Goal: Book appointment/travel/reservation

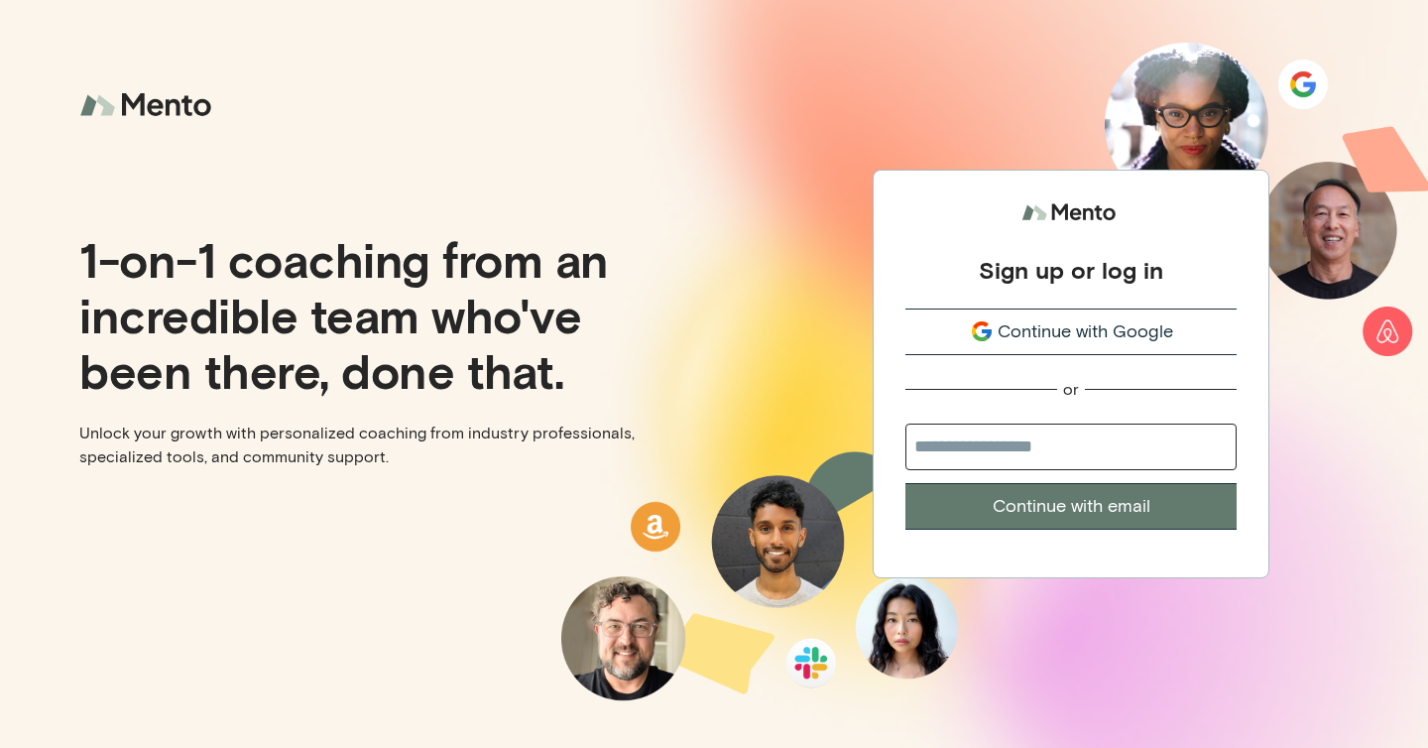
click at [1047, 427] on input "email" at bounding box center [1071, 447] width 331 height 47
type input "**********"
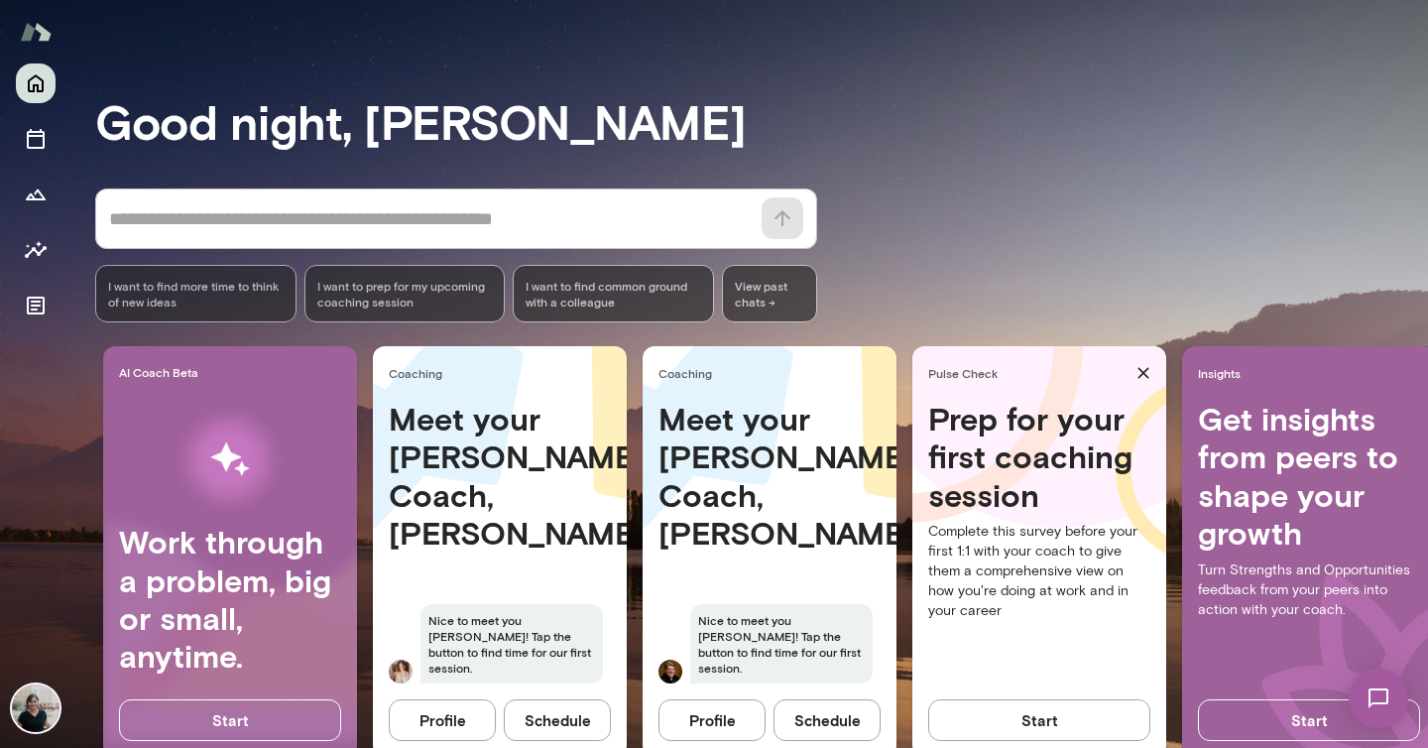
scroll to position [146, 0]
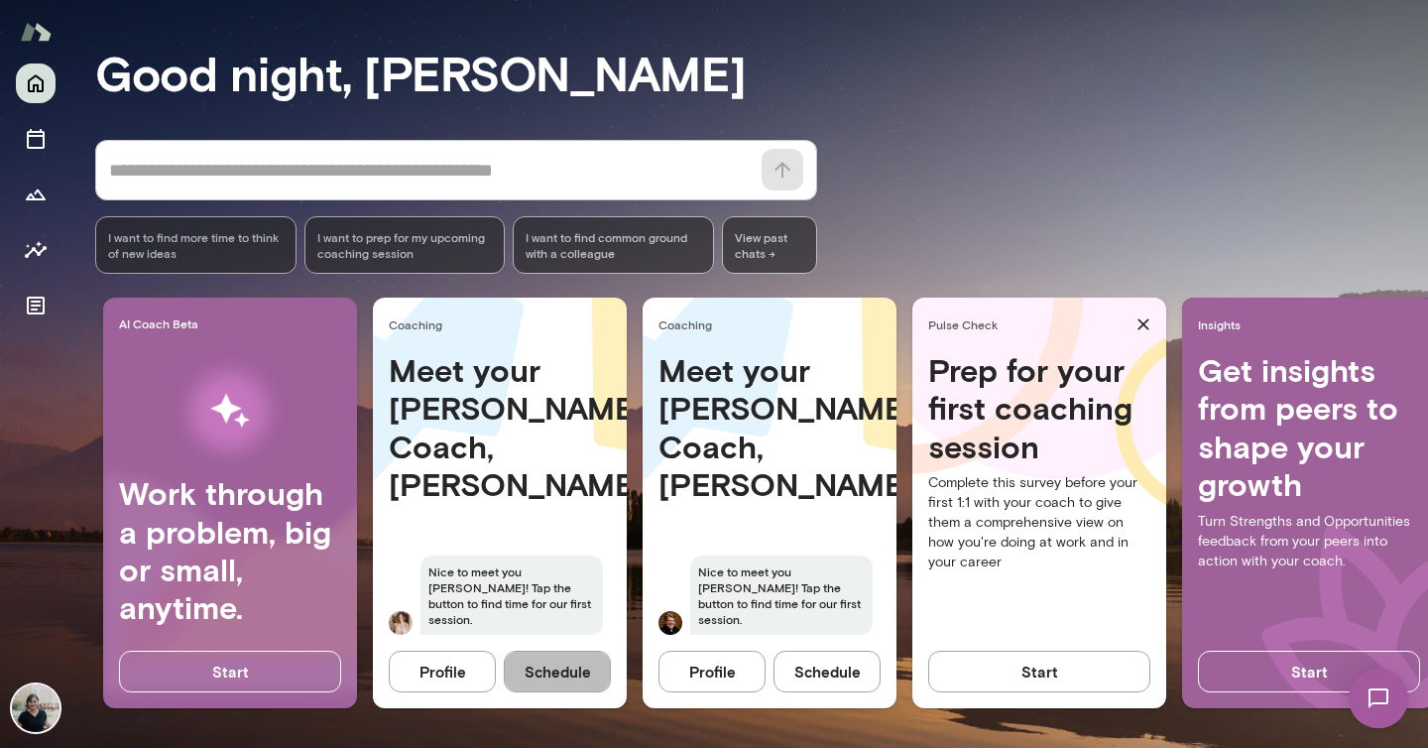
click at [556, 661] on button "Schedule" at bounding box center [557, 672] width 107 height 42
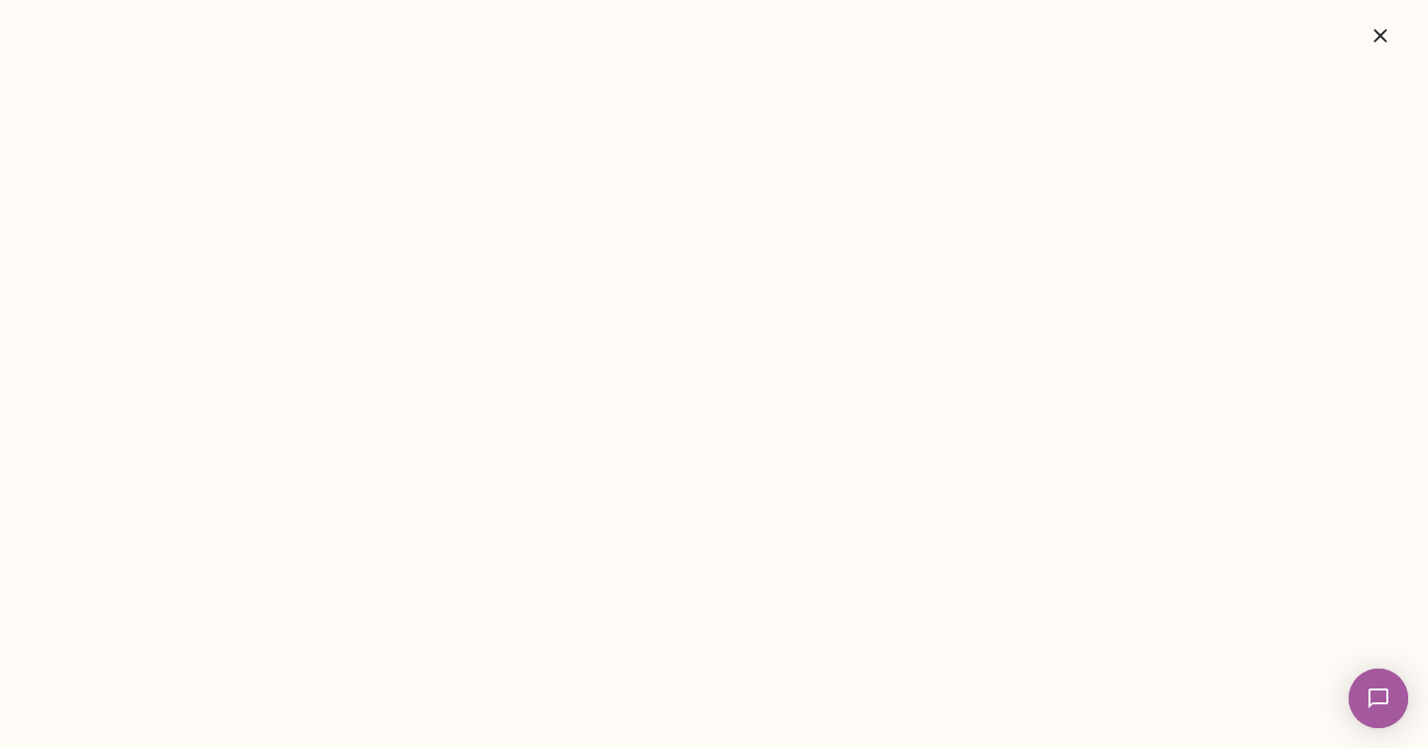
click at [1382, 31] on icon "button" at bounding box center [1381, 36] width 24 height 24
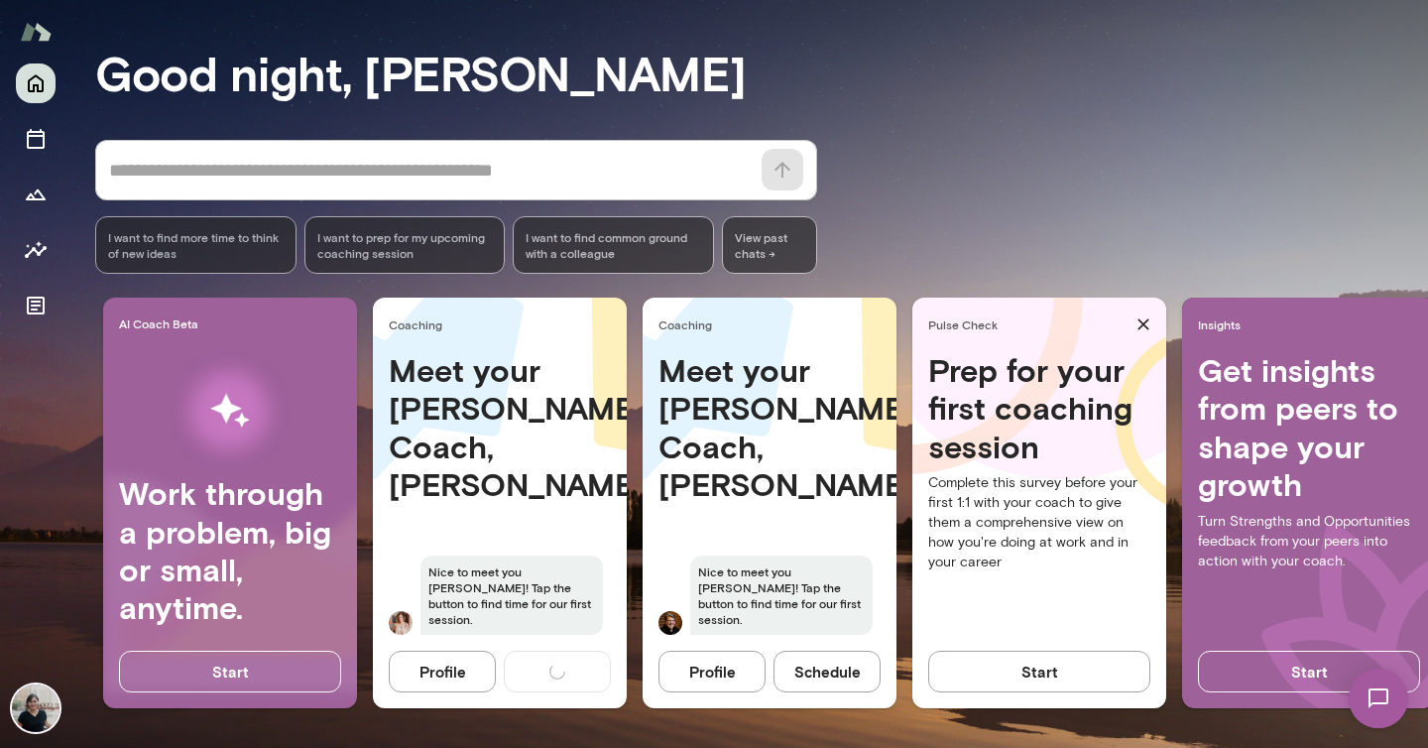
click at [836, 675] on button "Schedule" at bounding box center [827, 672] width 107 height 42
click at [729, 425] on h4 "Meet your [PERSON_NAME] Coach, [PERSON_NAME]" at bounding box center [770, 427] width 222 height 153
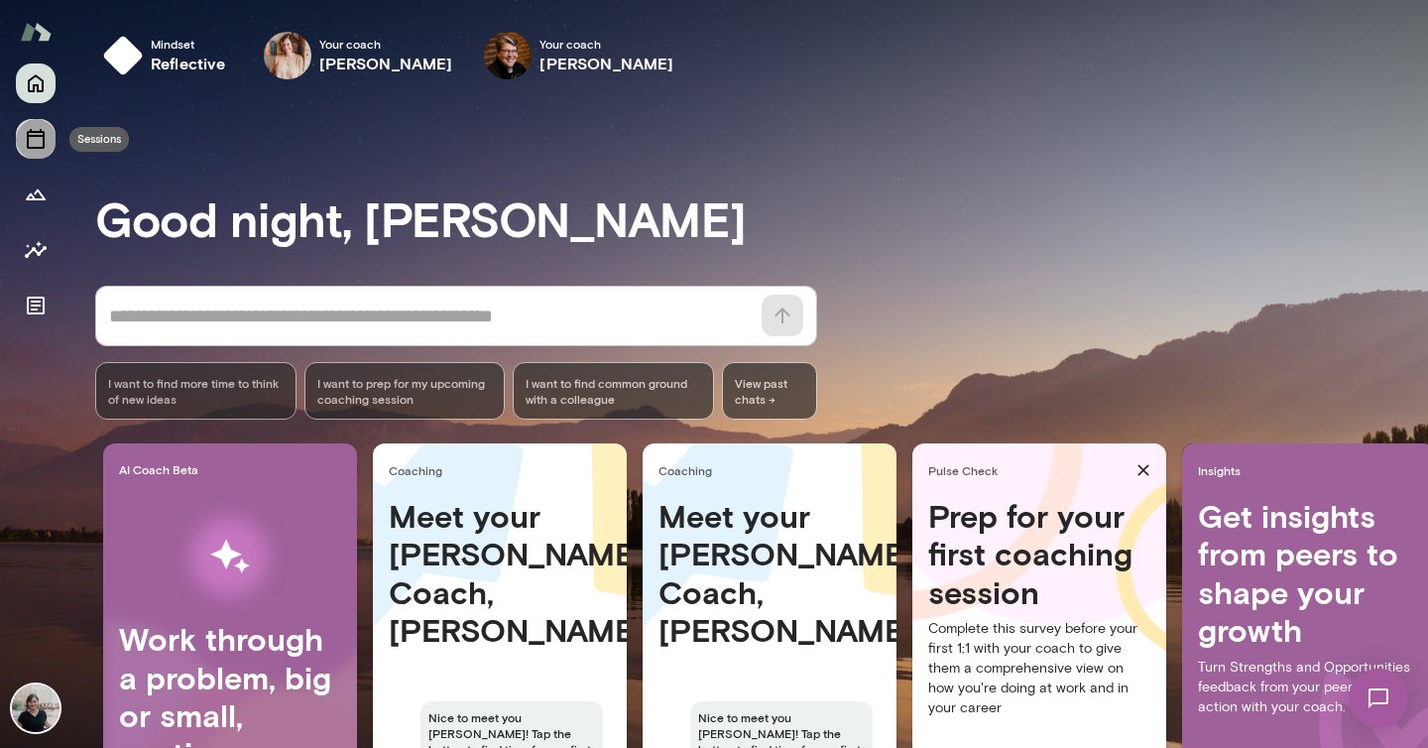
click at [35, 125] on button "Sessions" at bounding box center [36, 139] width 40 height 40
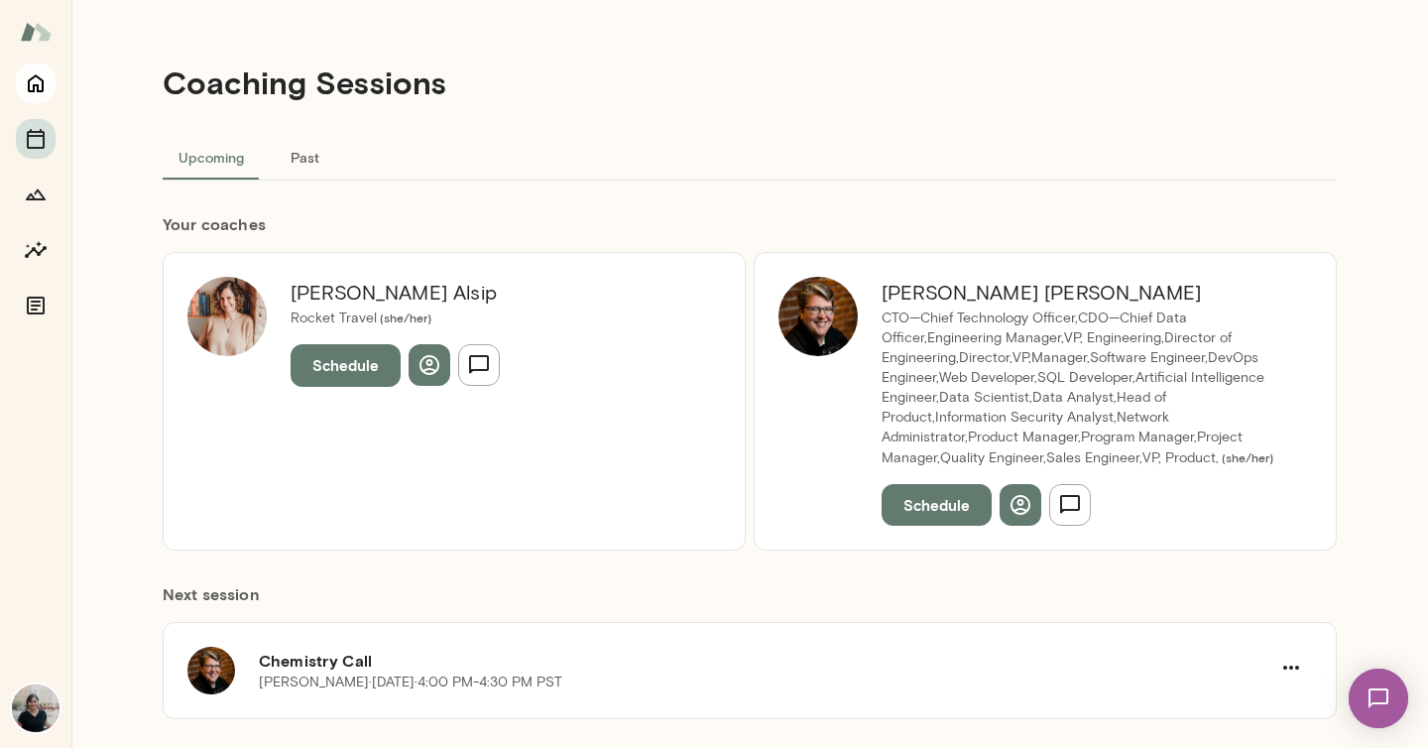
click at [38, 76] on icon "Home" at bounding box center [36, 84] width 16 height 18
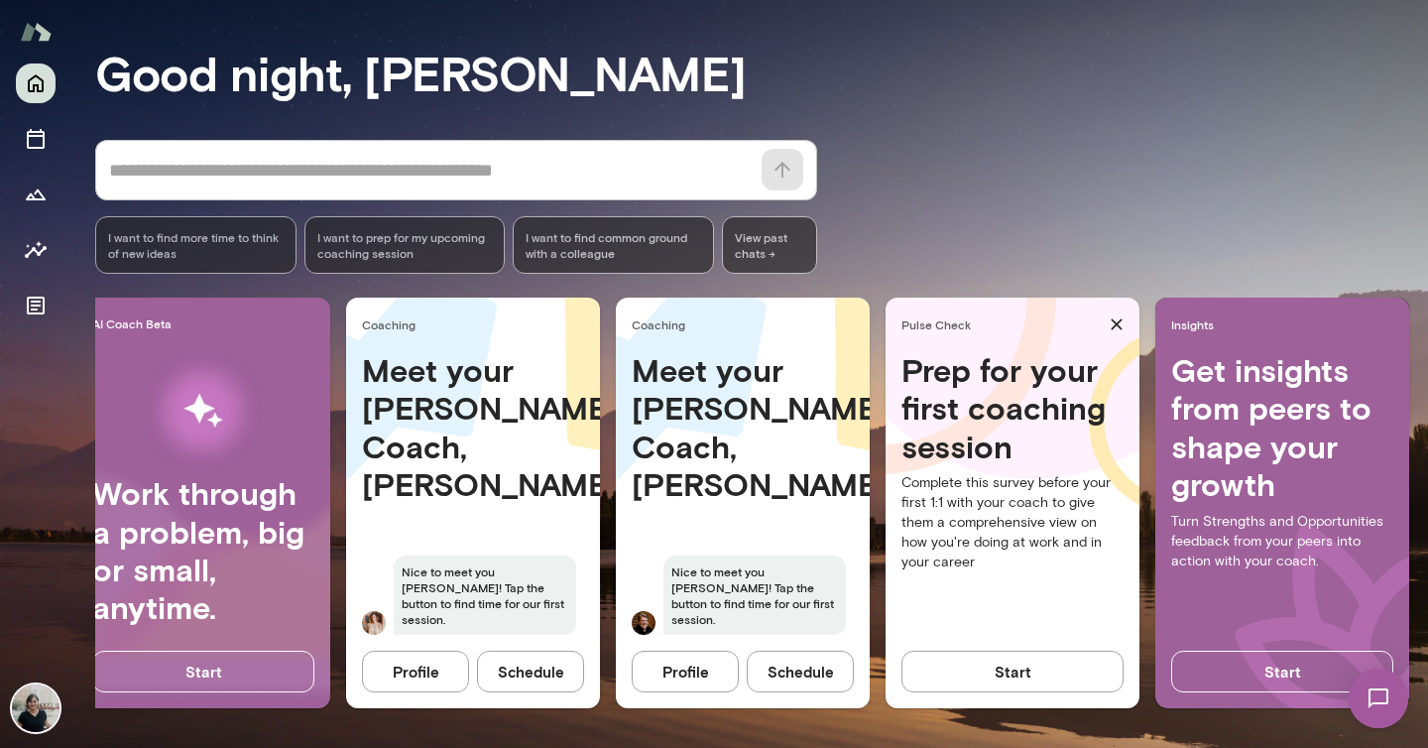
scroll to position [0, 56]
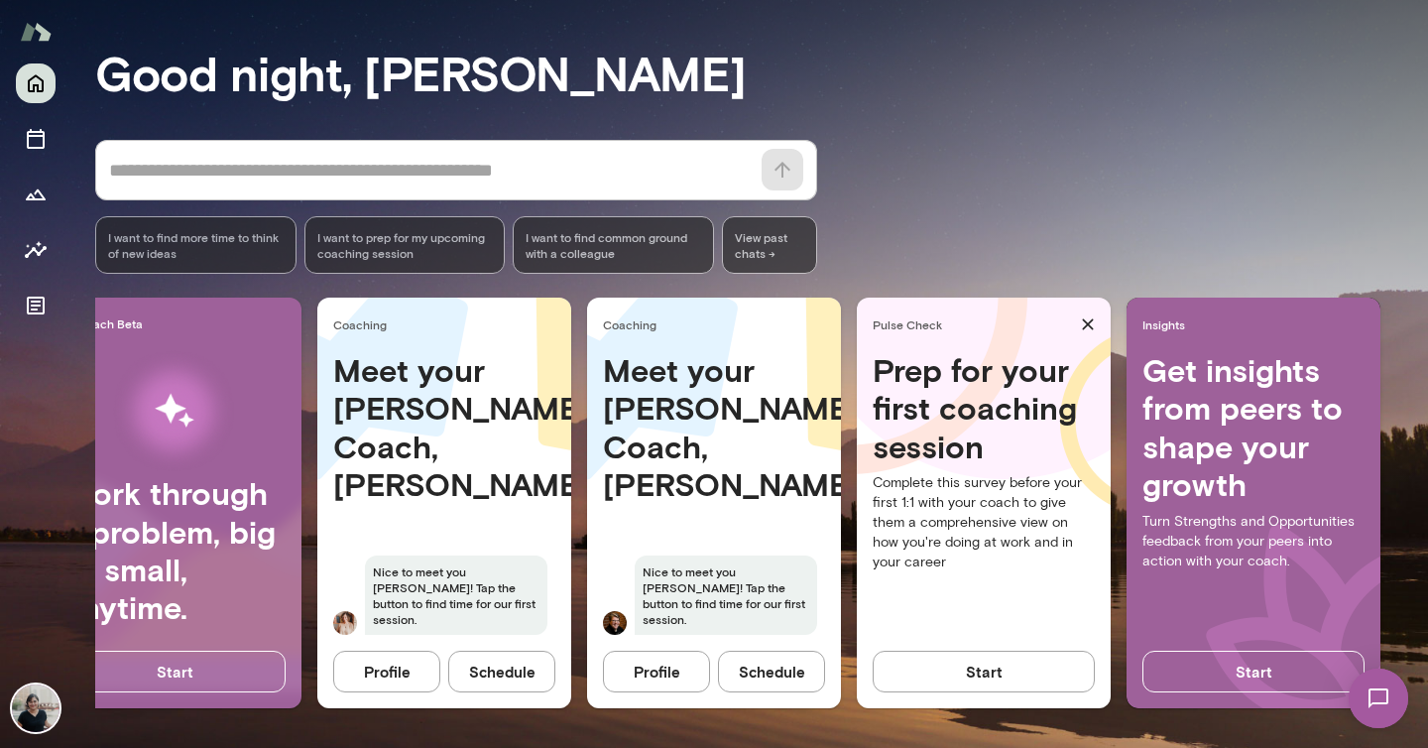
click at [996, 685] on button "Start" at bounding box center [984, 672] width 222 height 42
